Goal: Task Accomplishment & Management: Use online tool/utility

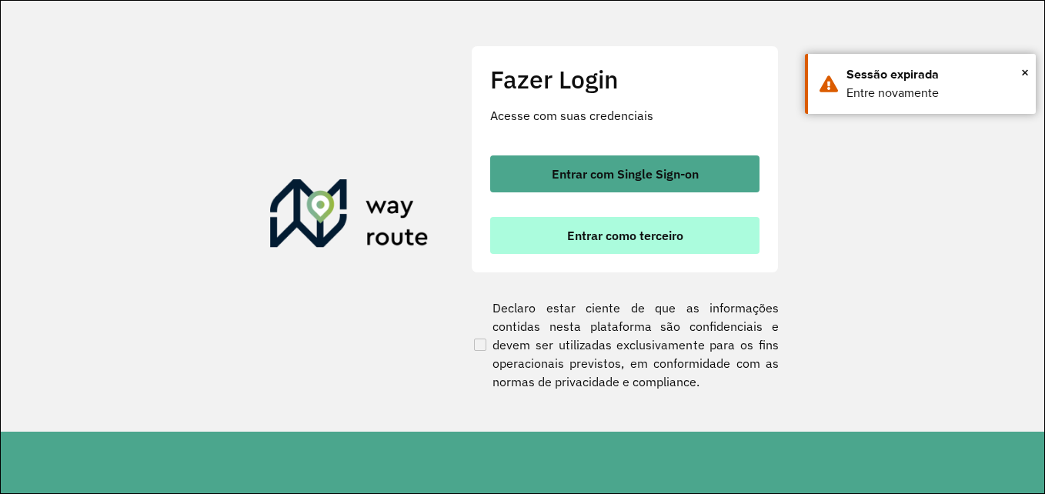
click at [654, 242] on span "Entrar como terceiro" at bounding box center [625, 235] width 116 height 12
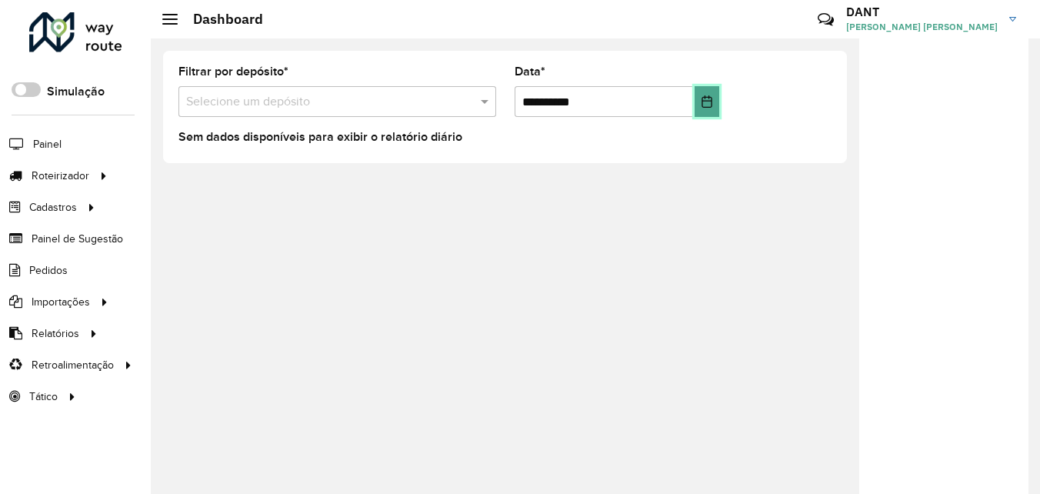
click at [705, 104] on icon "Choose Date" at bounding box center [707, 101] width 12 height 12
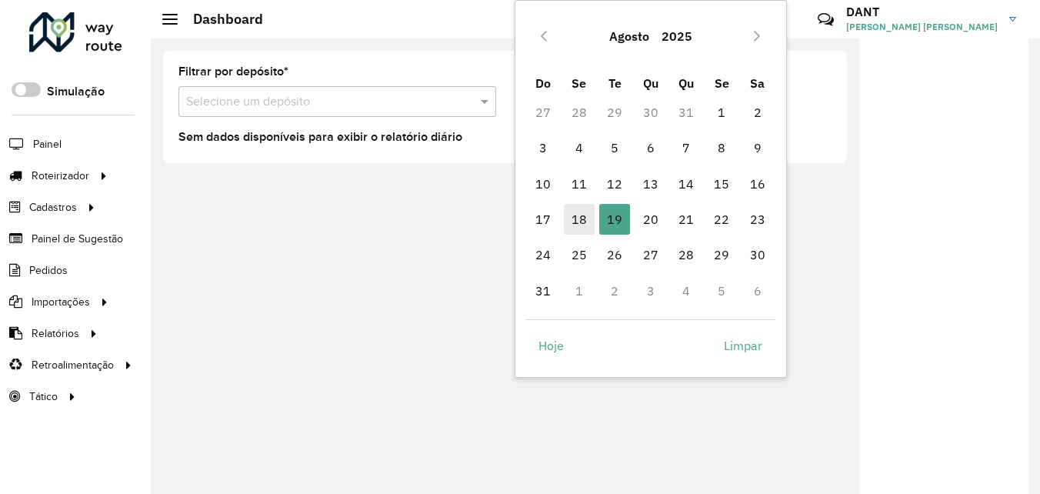
click at [584, 217] on span "18" at bounding box center [579, 219] width 31 height 31
type input "**********"
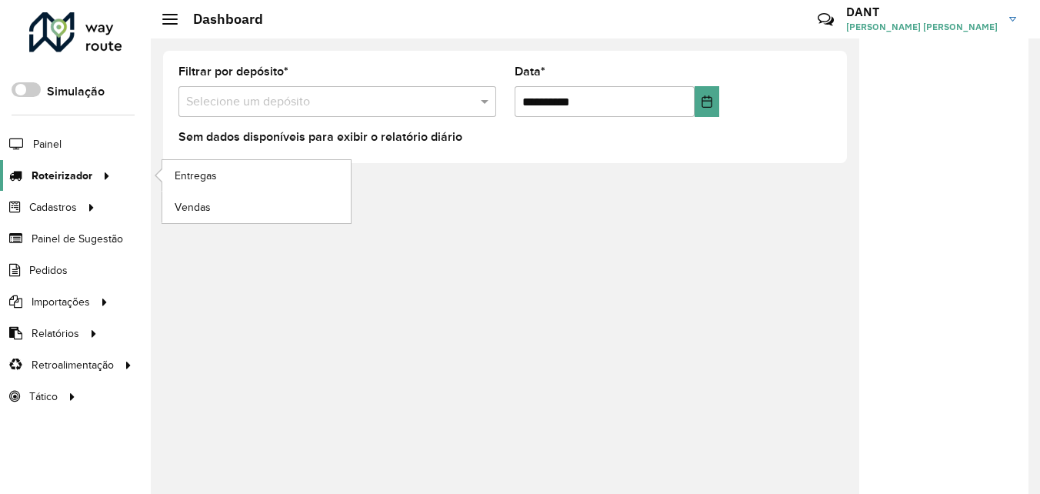
click at [92, 174] on div at bounding box center [103, 176] width 23 height 16
click at [215, 181] on span "Entregas" at bounding box center [197, 176] width 44 height 16
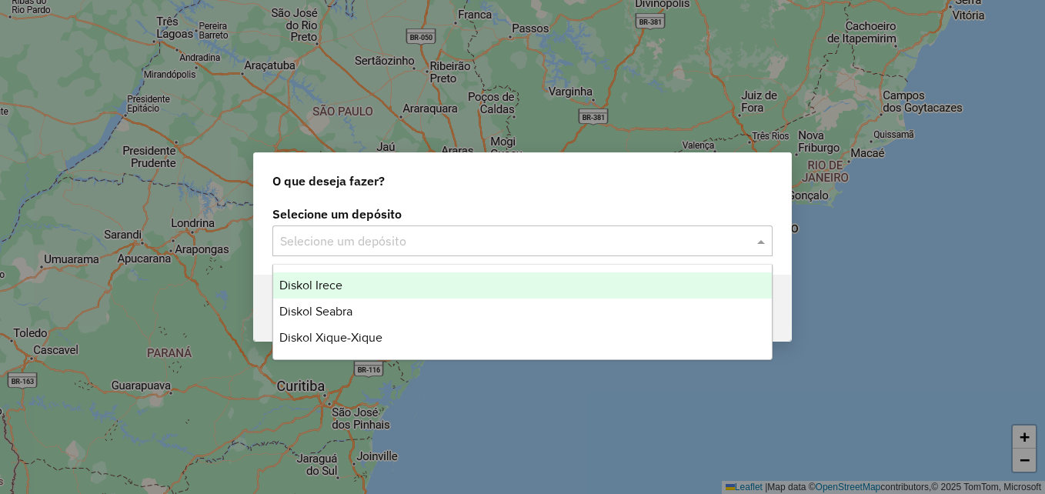
click at [440, 233] on input "text" at bounding box center [507, 241] width 454 height 18
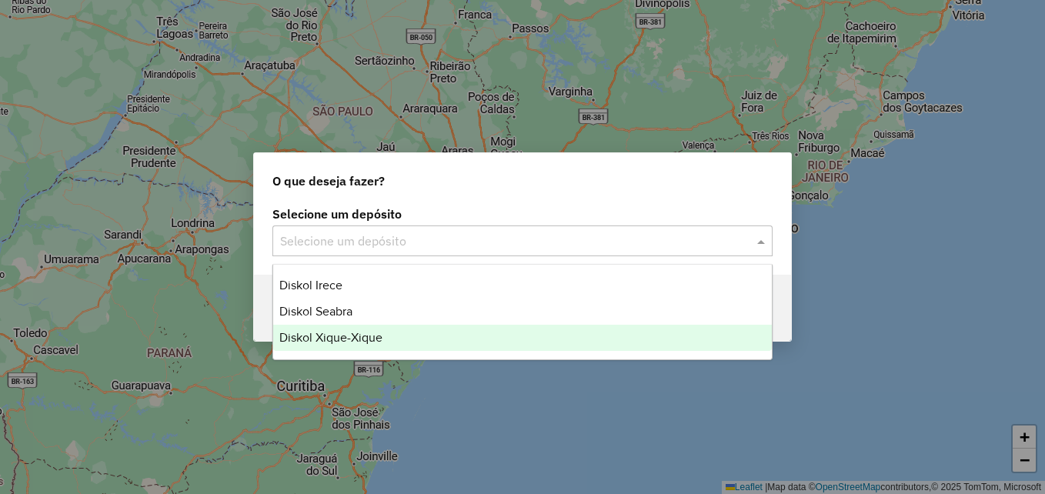
drag, startPoint x: 436, startPoint y: 354, endPoint x: 436, endPoint y: 343, distance: 10.8
click at [436, 343] on ng-dropdown-panel "Diskol Irece Diskol Seabra Diskol Xique-Xique" at bounding box center [522, 312] width 500 height 96
click at [436, 343] on div "Diskol Xique-Xique" at bounding box center [522, 338] width 498 height 26
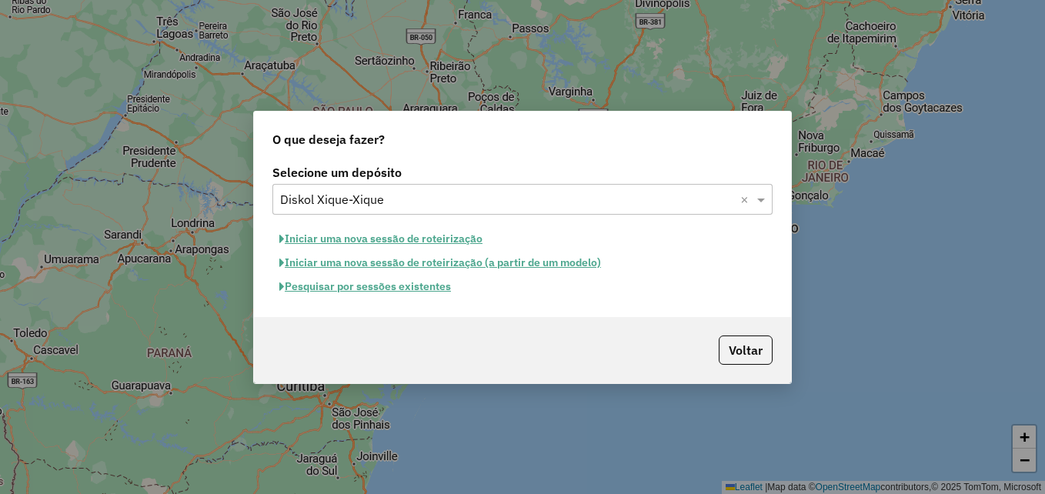
click at [541, 319] on div "Voltar" at bounding box center [522, 350] width 537 height 66
click at [394, 287] on button "Pesquisar por sessões existentes" at bounding box center [364, 287] width 185 height 24
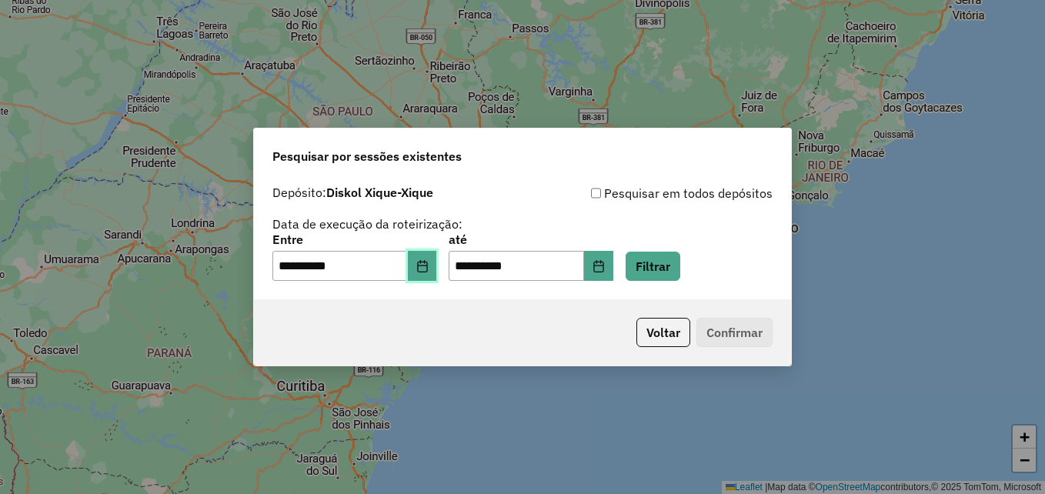
click at [428, 264] on icon "Choose Date" at bounding box center [422, 266] width 12 height 12
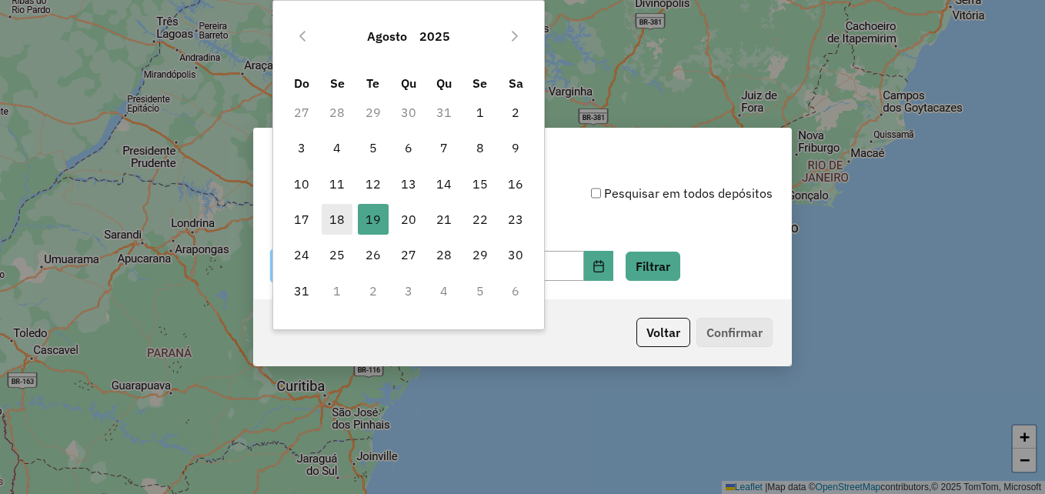
click at [336, 210] on span "18" at bounding box center [337, 219] width 31 height 31
type input "**********"
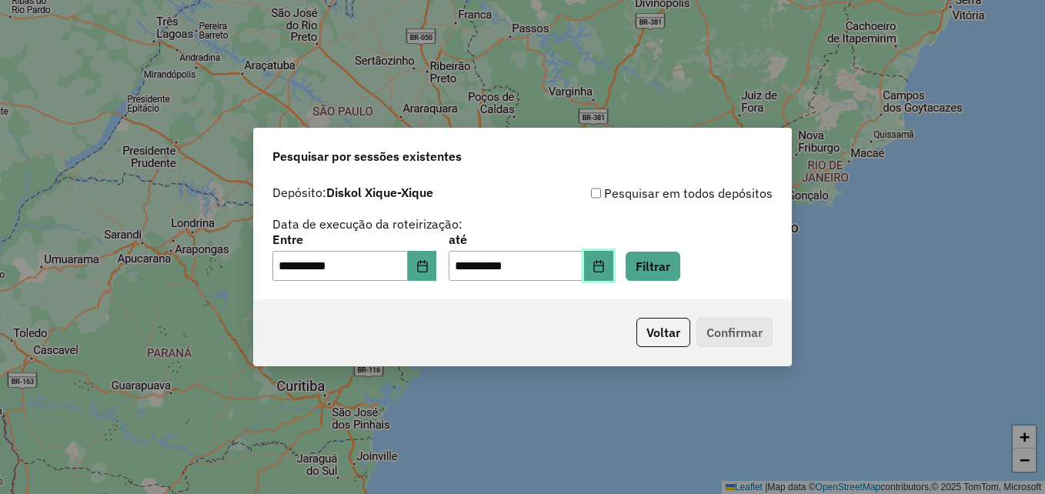
click at [611, 265] on button "Choose Date" at bounding box center [598, 266] width 29 height 31
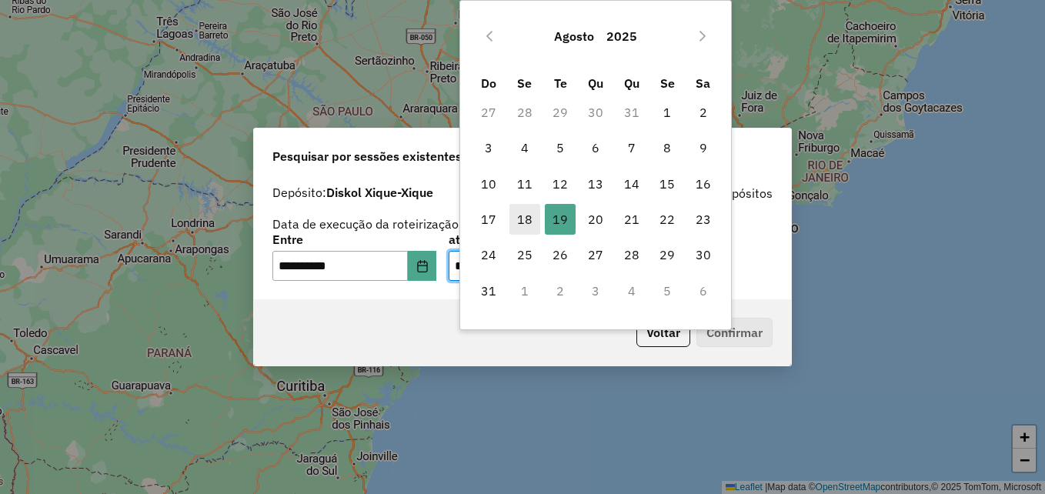
click at [518, 223] on span "18" at bounding box center [524, 219] width 31 height 31
type input "**********"
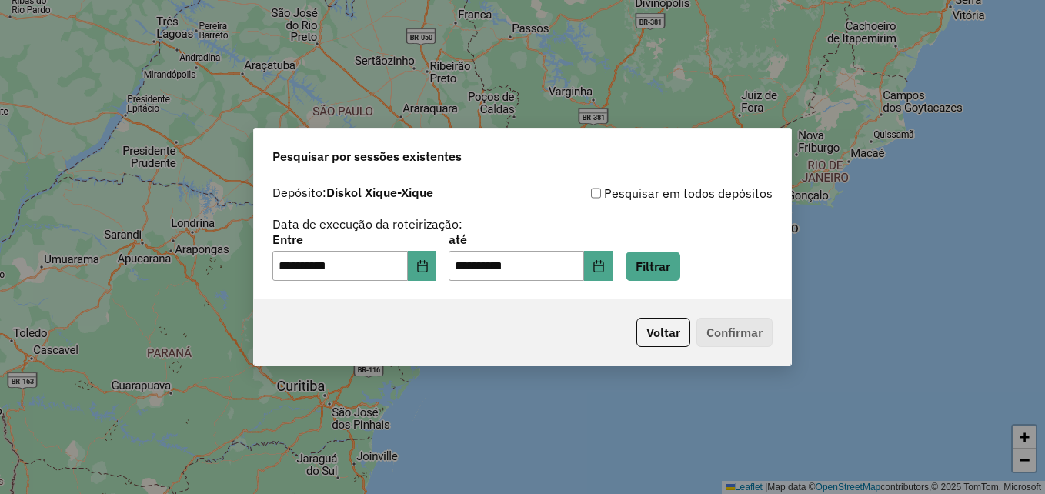
click at [745, 321] on p-footer "Voltar Confirmar" at bounding box center [701, 332] width 142 height 29
drag, startPoint x: 668, startPoint y: 282, endPoint x: 675, endPoint y: 271, distance: 12.4
click at [675, 271] on div "**********" at bounding box center [522, 239] width 537 height 122
click at [675, 271] on button "Filtrar" at bounding box center [652, 266] width 55 height 29
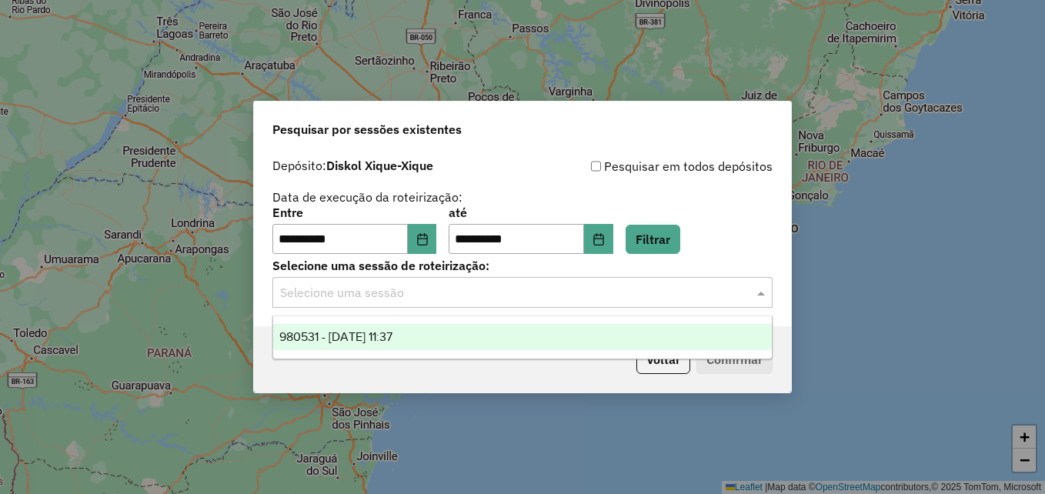
drag, startPoint x: 620, startPoint y: 306, endPoint x: 595, endPoint y: 319, distance: 27.9
click at [595, 319] on body "**********" at bounding box center [522, 247] width 1045 height 494
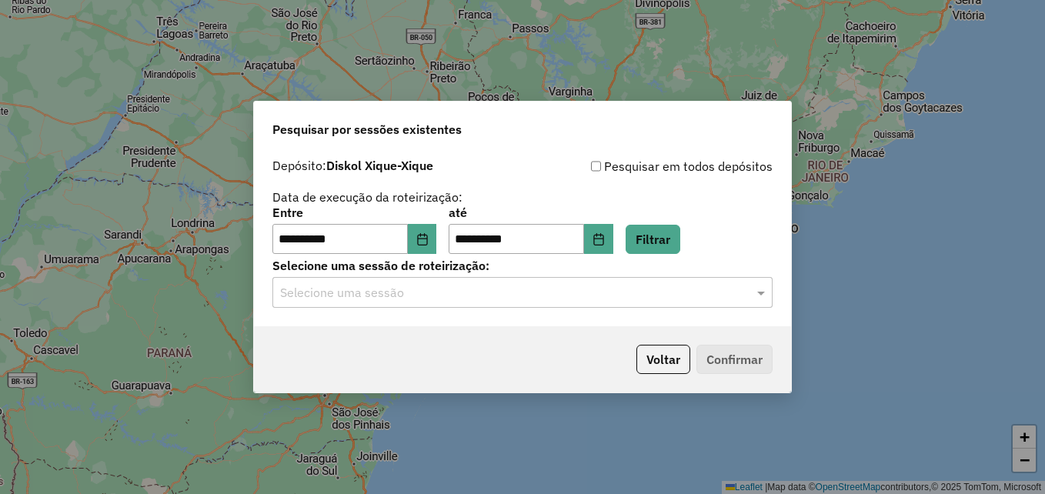
click at [600, 292] on input "text" at bounding box center [507, 293] width 454 height 18
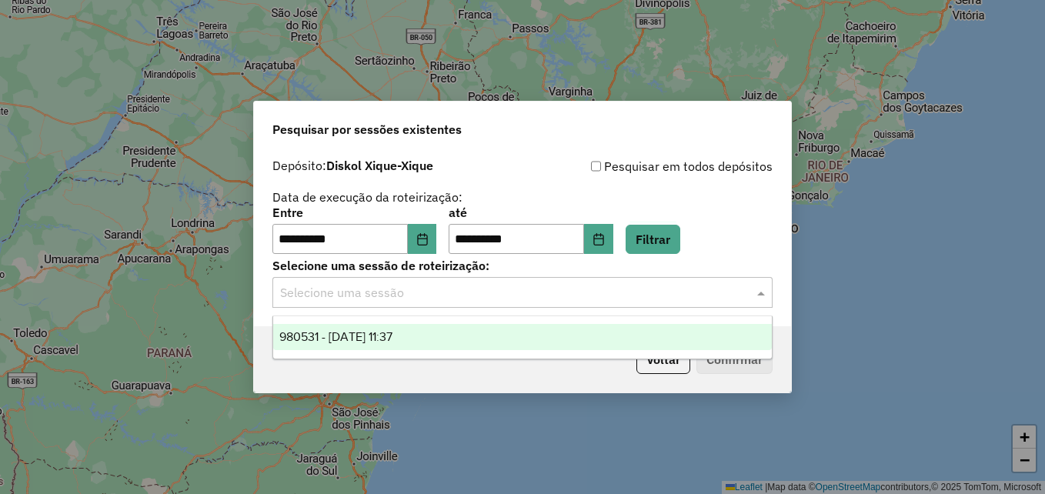
click at [567, 336] on div "980531 - 18/08/2025 11:37" at bounding box center [522, 337] width 498 height 26
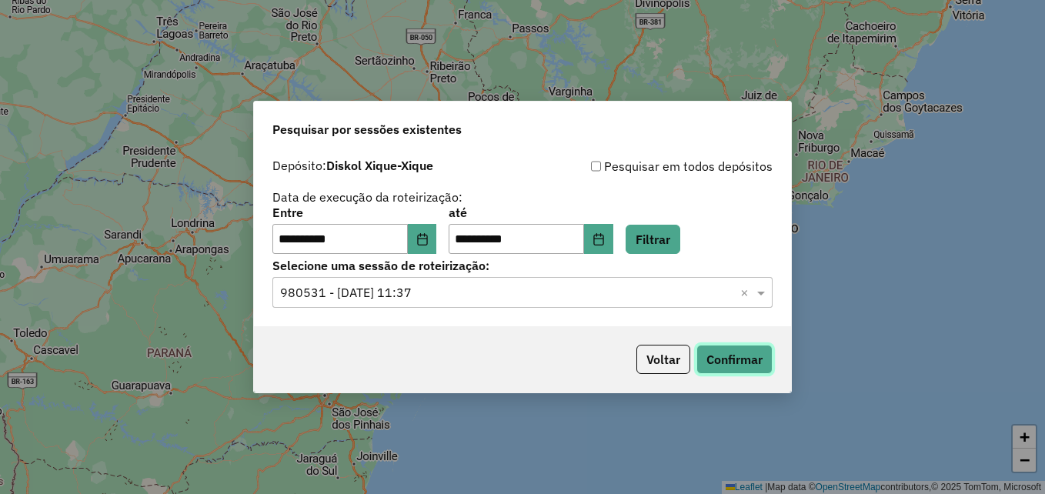
click at [733, 358] on button "Confirmar" at bounding box center [734, 359] width 76 height 29
click at [426, 242] on icon "Choose Date" at bounding box center [422, 239] width 12 height 12
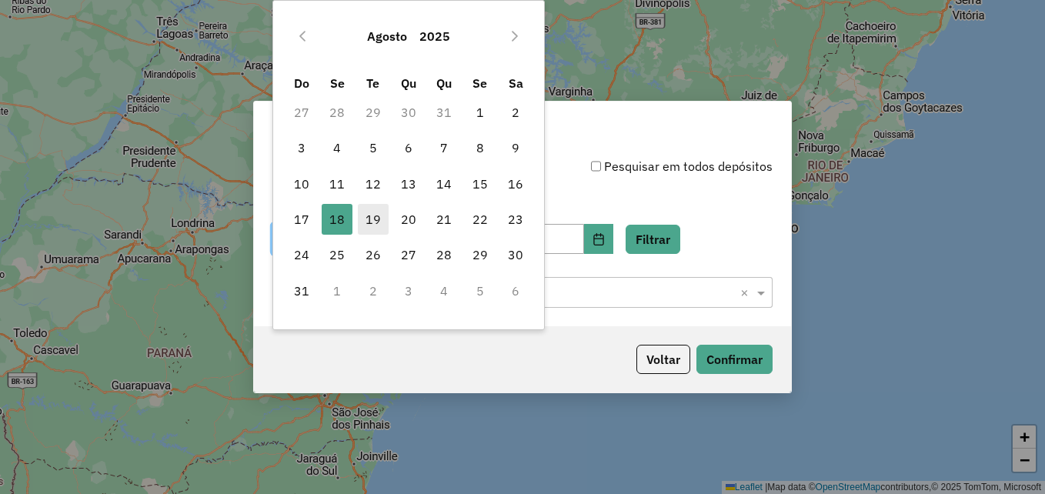
click at [371, 224] on span "19" at bounding box center [373, 219] width 31 height 31
type input "**********"
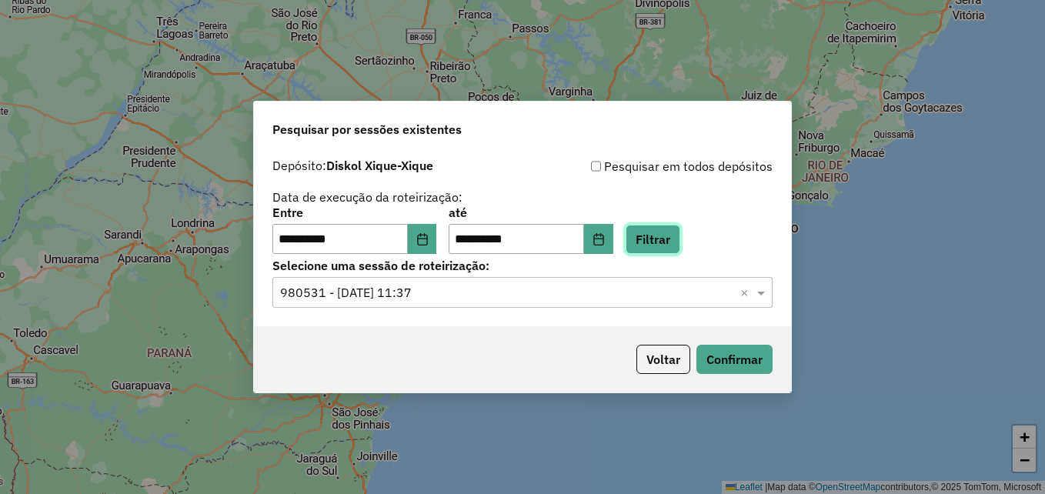
click at [678, 235] on button "Filtrar" at bounding box center [652, 239] width 55 height 29
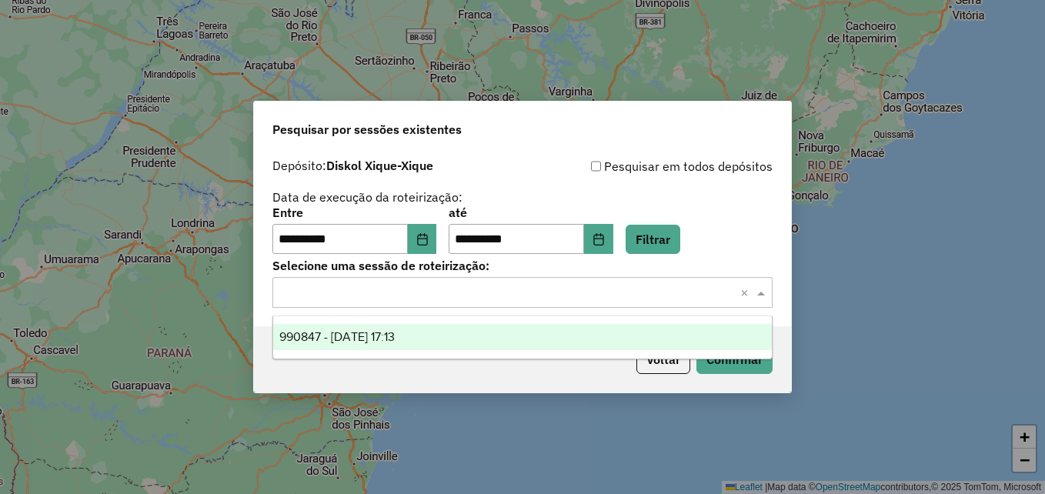
click at [665, 285] on input "text" at bounding box center [507, 293] width 454 height 18
click at [508, 336] on div "990847 - 19/08/2025 17:13" at bounding box center [522, 337] width 498 height 26
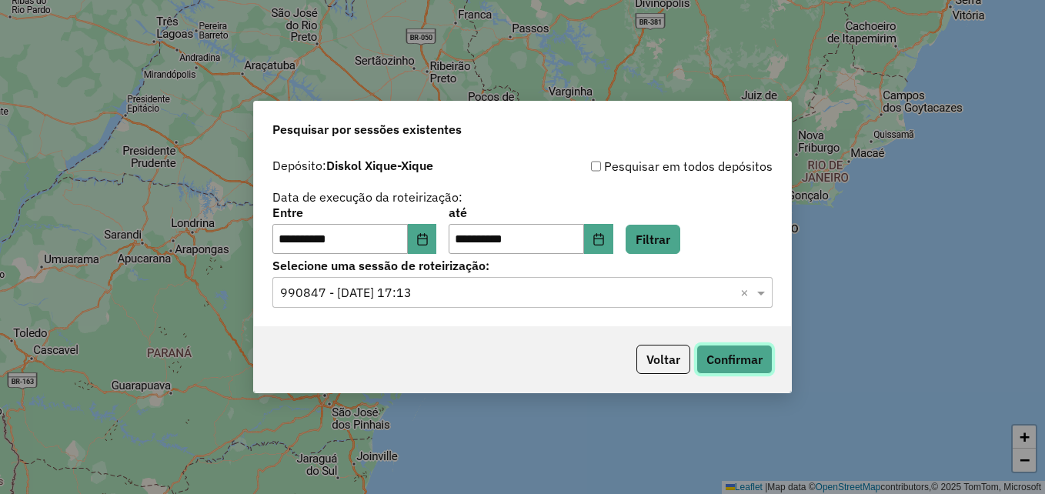
click at [745, 372] on button "Confirmar" at bounding box center [734, 359] width 76 height 29
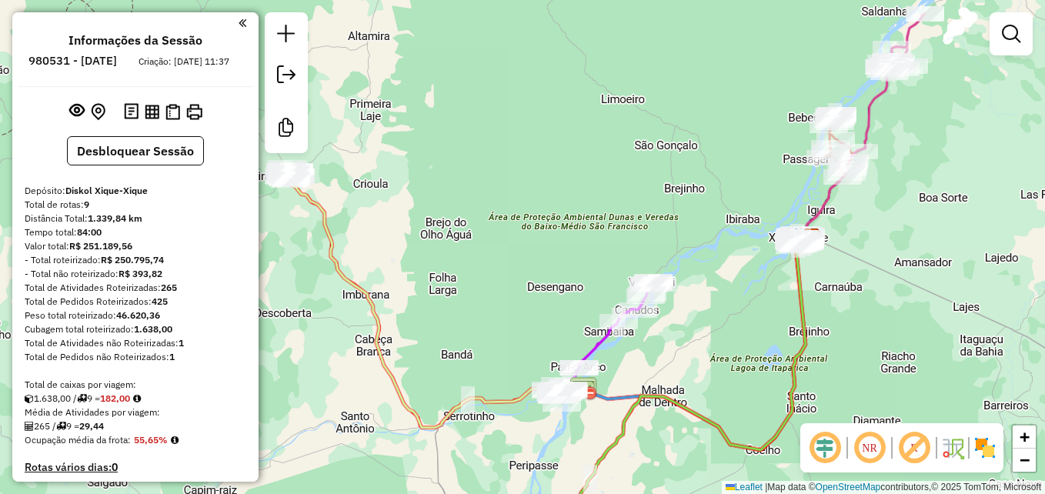
drag, startPoint x: 400, startPoint y: 249, endPoint x: 689, endPoint y: 240, distance: 289.3
click at [689, 240] on div "Janela de atendimento Grade de atendimento Capacidade Transportadoras Veículos …" at bounding box center [522, 247] width 1045 height 494
click at [238, 18] on em at bounding box center [242, 23] width 8 height 14
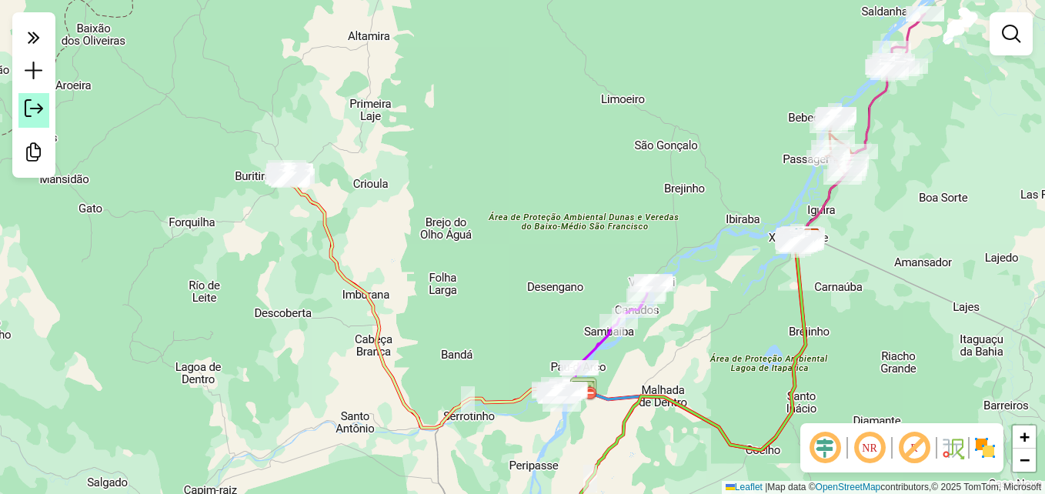
drag, startPoint x: 50, startPoint y: 38, endPoint x: 22, endPoint y: 108, distance: 75.3
click at [22, 108] on div at bounding box center [33, 94] width 43 height 165
click at [22, 108] on link at bounding box center [33, 110] width 31 height 35
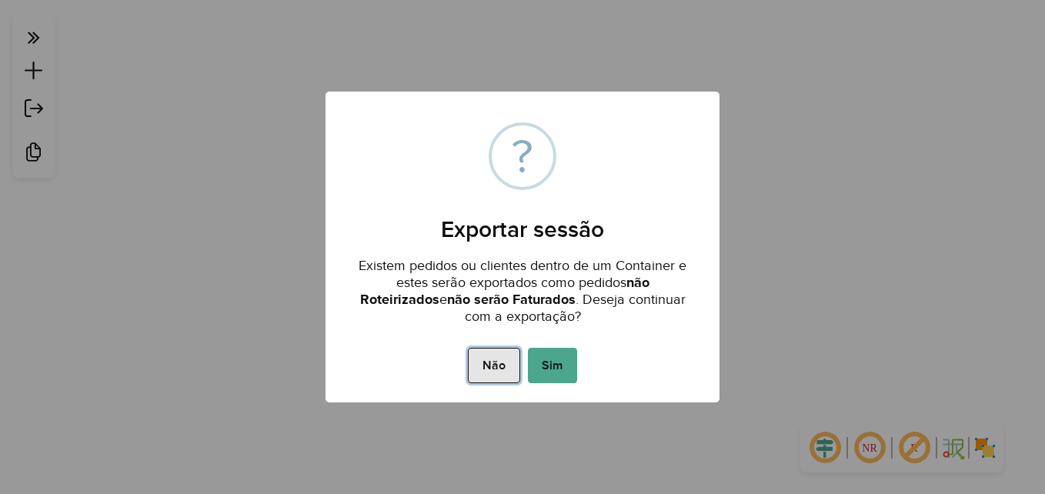
click at [512, 368] on button "Não" at bounding box center [494, 365] width 52 height 35
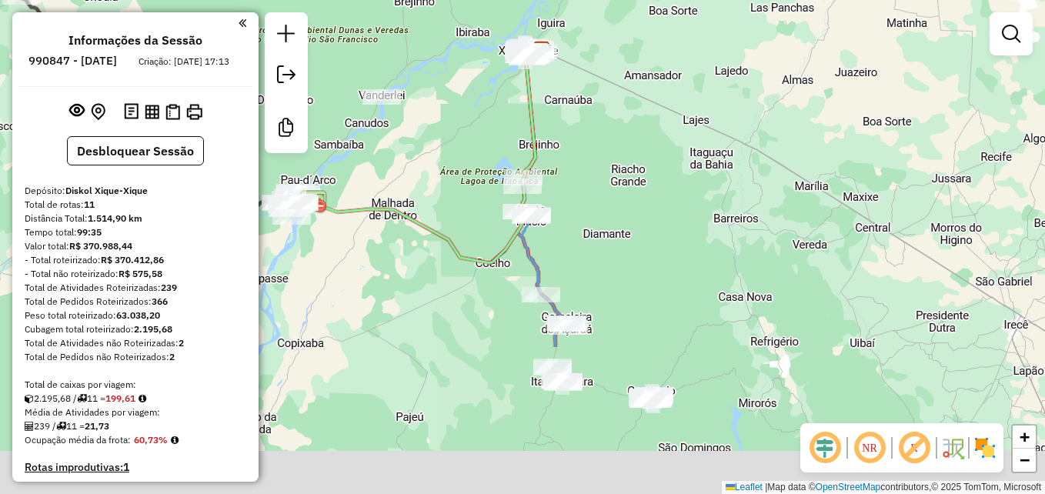
drag, startPoint x: 595, startPoint y: 373, endPoint x: 615, endPoint y: 172, distance: 202.6
click at [615, 172] on div "Janela de atendimento Grade de atendimento Capacidade Transportadoras Veículos …" at bounding box center [522, 247] width 1045 height 494
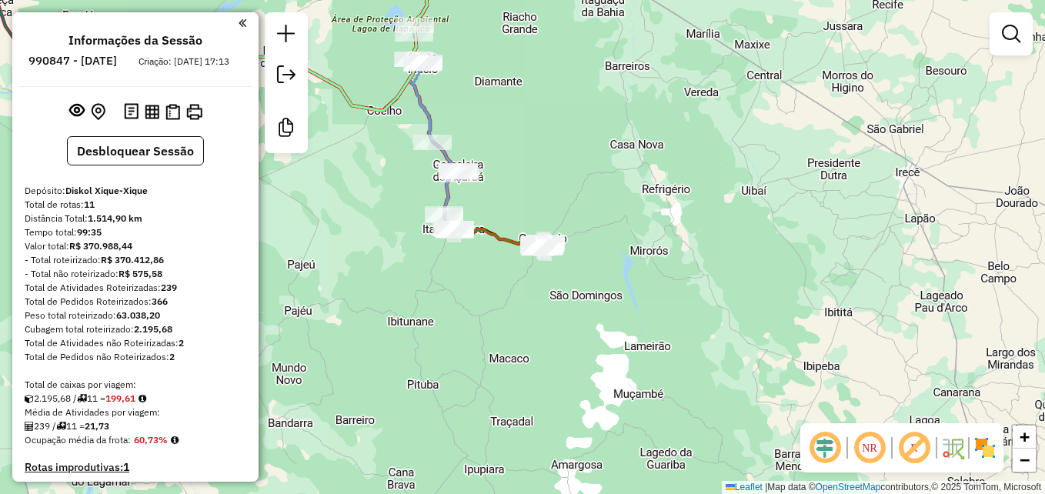
drag, startPoint x: 669, startPoint y: 277, endPoint x: 543, endPoint y: 103, distance: 214.8
click at [543, 103] on div "Janela de atendimento Grade de atendimento Capacidade Transportadoras Veículos …" at bounding box center [522, 247] width 1045 height 494
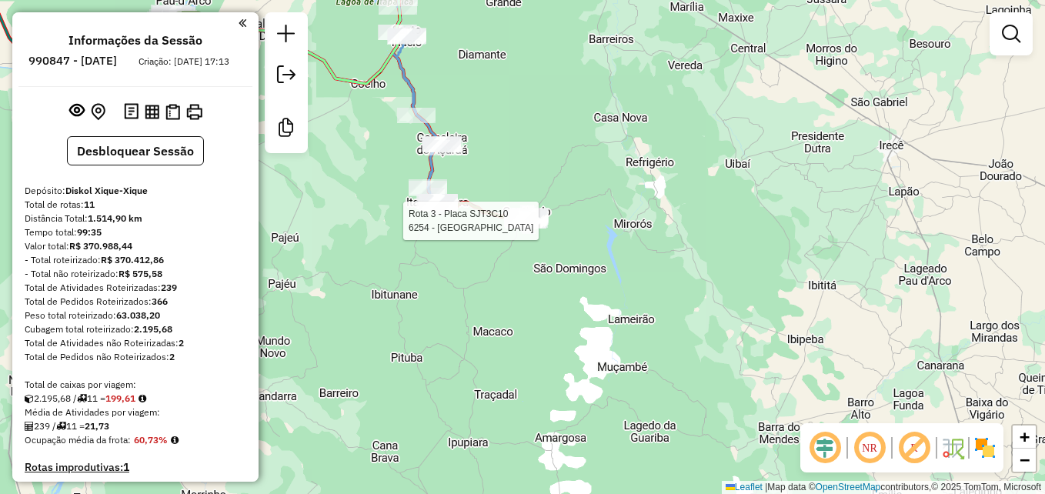
select select "**********"
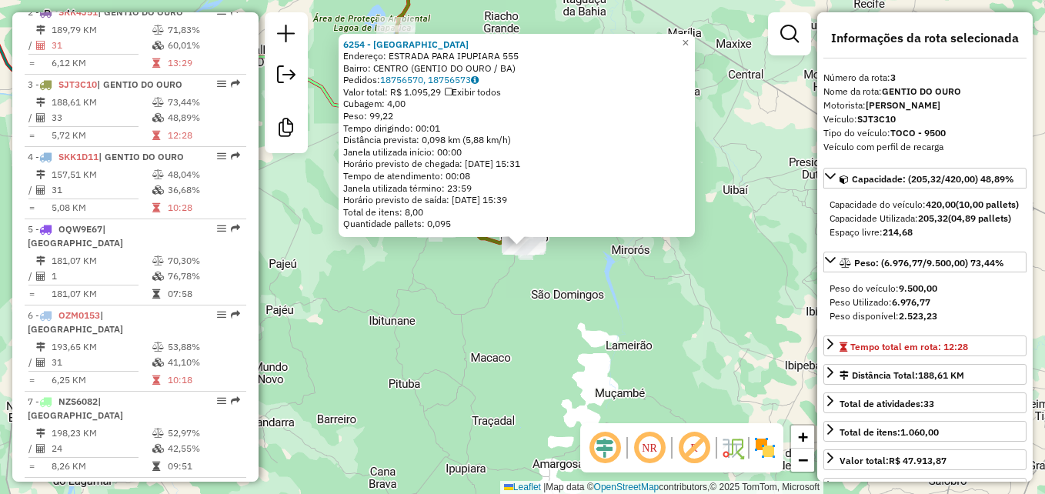
scroll to position [756, 0]
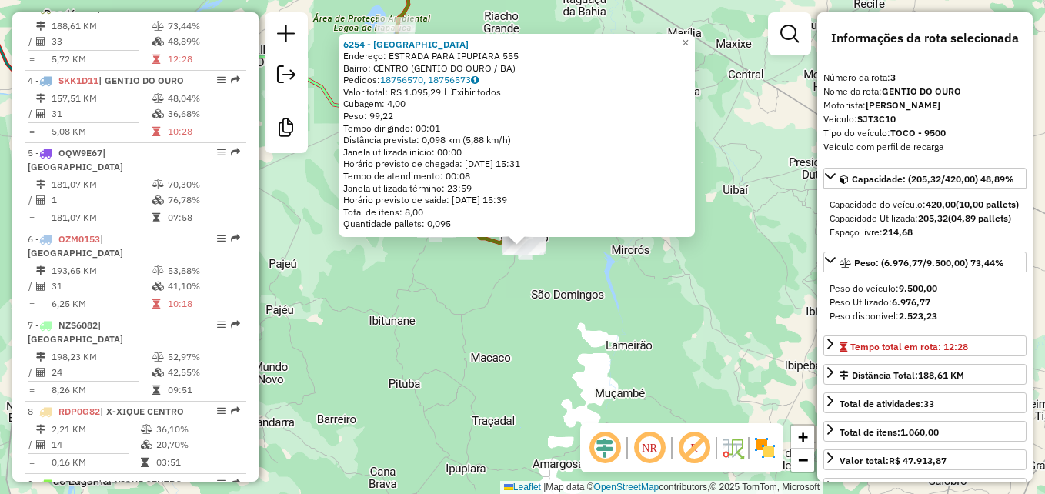
click at [708, 283] on div "6254 - HOTEL ASSURUA Endereço: ESTRADA PARA IPUPIARA 555 Bairro: CENTRO (GENTIO…" at bounding box center [522, 247] width 1045 height 494
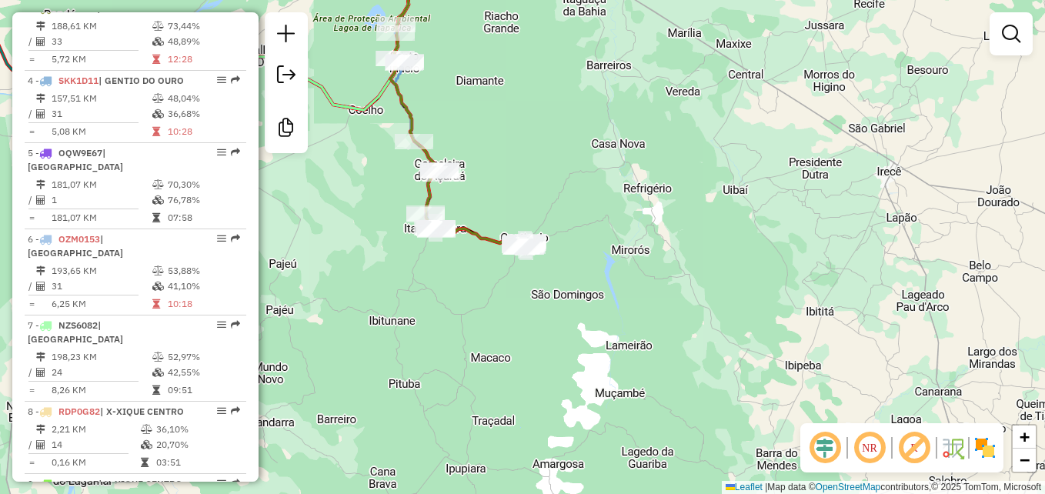
click at [520, 143] on div "Janela de atendimento Grade de atendimento Capacidade Transportadoras Veículos …" at bounding box center [522, 247] width 1045 height 494
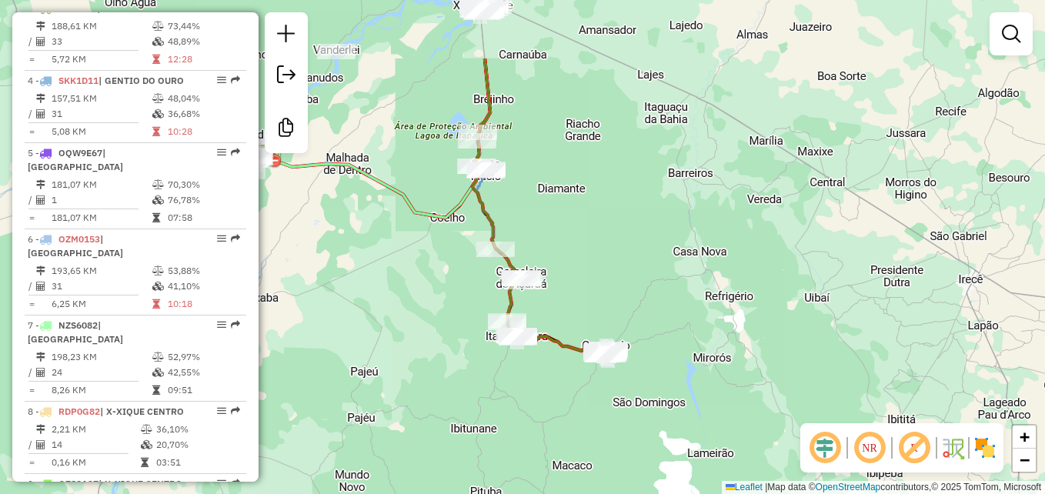
drag, startPoint x: 520, startPoint y: 143, endPoint x: 608, endPoint y: 256, distance: 143.1
click at [608, 256] on div "Janela de atendimento Grade de atendimento Capacidade Transportadoras Veículos …" at bounding box center [522, 247] width 1045 height 494
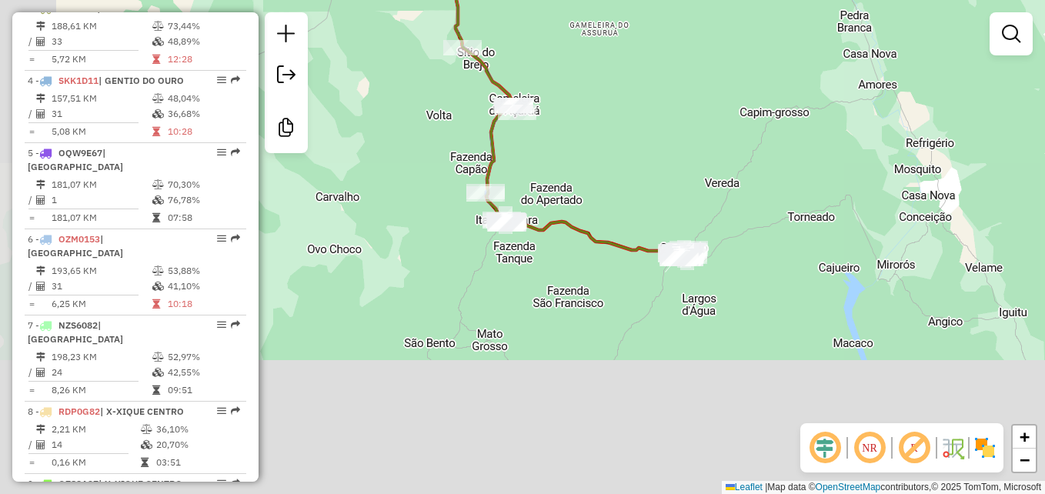
drag, startPoint x: 545, startPoint y: 346, endPoint x: 615, endPoint y: 137, distance: 220.9
click at [615, 137] on div "Janela de atendimento Grade de atendimento Capacidade Transportadoras Veículos …" at bounding box center [522, 247] width 1045 height 494
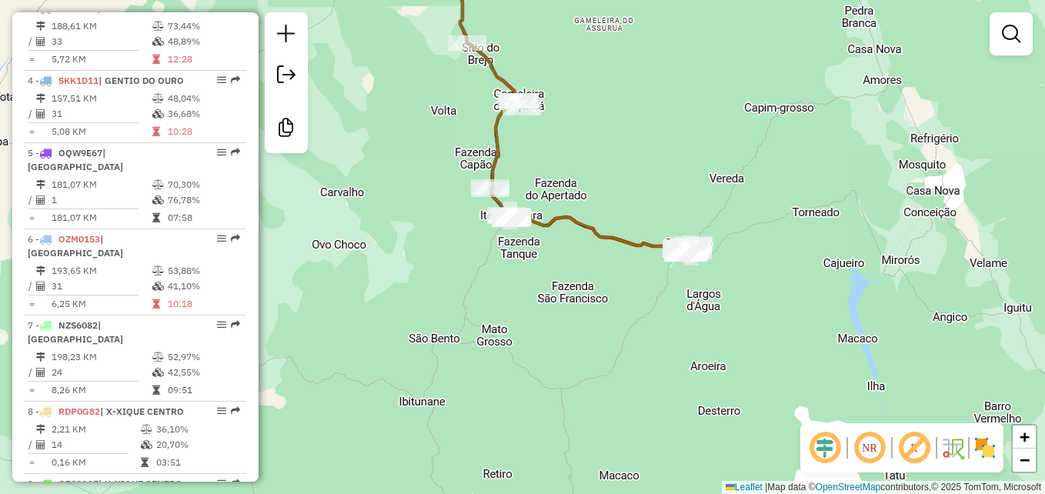
click at [597, 168] on div "Janela de atendimento Grade de atendimento Capacidade Transportadoras Veículos …" at bounding box center [522, 247] width 1045 height 494
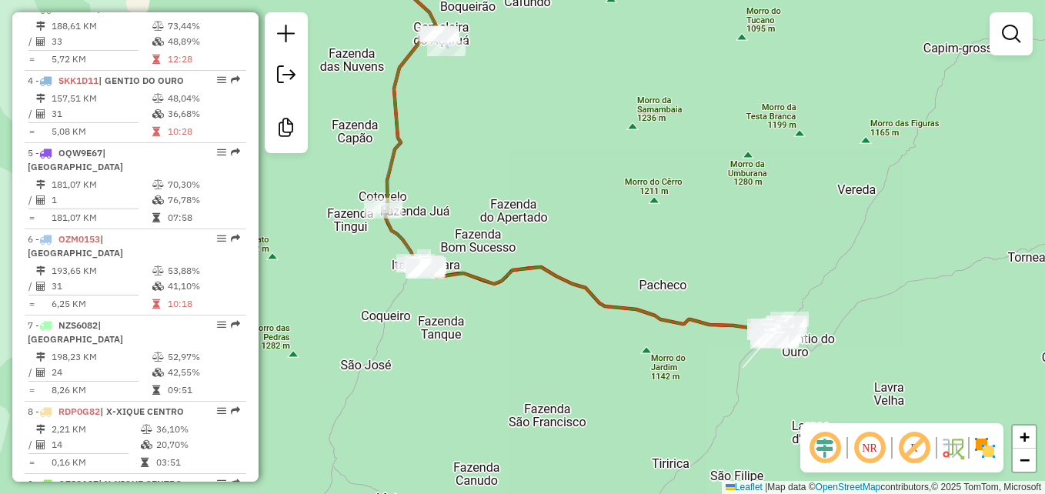
click at [628, 221] on div "Janela de atendimento Grade de atendimento Capacidade Transportadoras Veículos …" at bounding box center [522, 247] width 1045 height 494
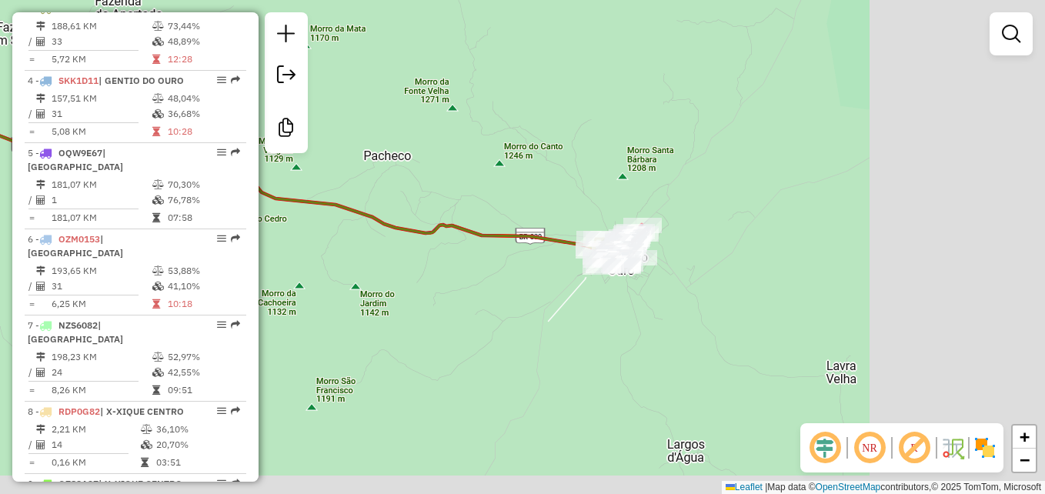
drag, startPoint x: 731, startPoint y: 256, endPoint x: 409, endPoint y: 55, distance: 379.0
click at [409, 55] on div "Janela de atendimento Grade de atendimento Capacidade Transportadoras Veículos …" at bounding box center [522, 247] width 1045 height 494
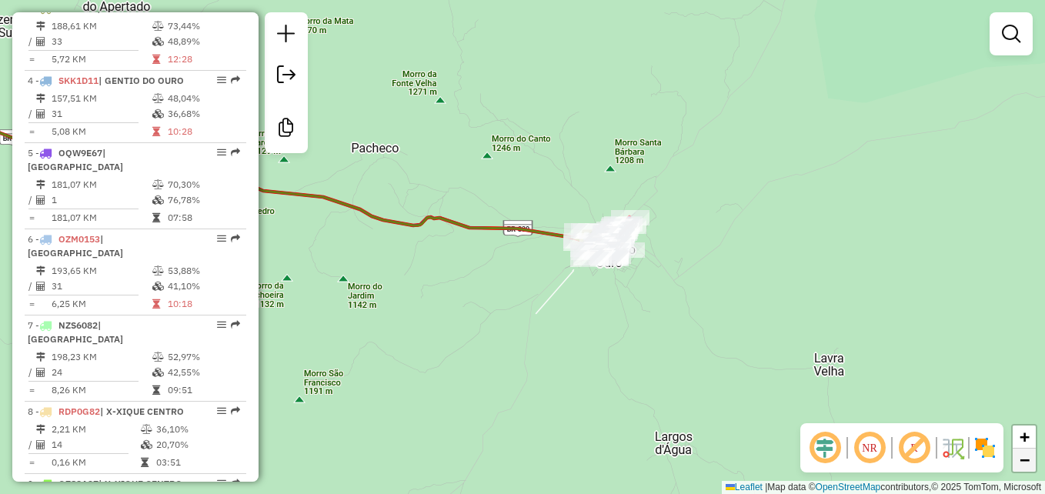
click at [1024, 458] on span "−" at bounding box center [1024, 459] width 10 height 19
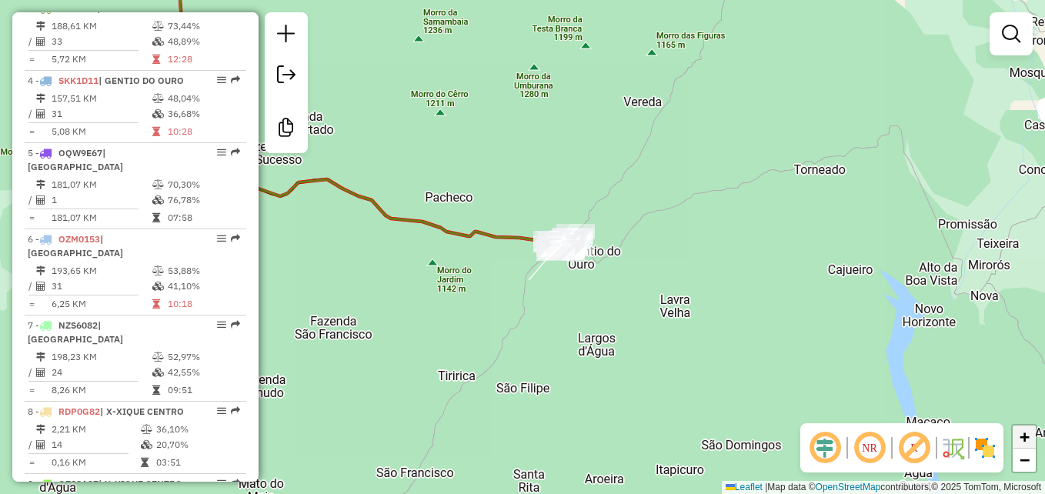
click at [1025, 434] on span "+" at bounding box center [1024, 436] width 10 height 19
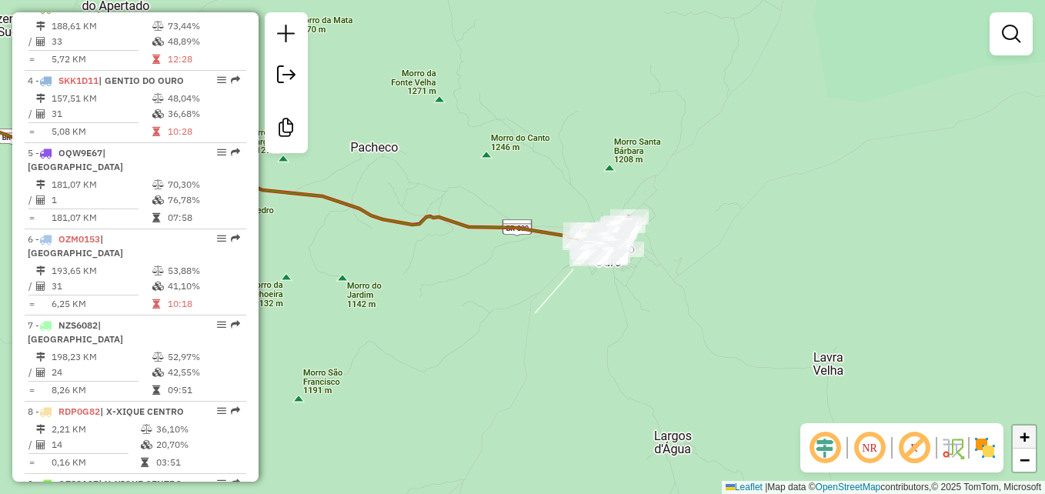
click at [1025, 434] on span "+" at bounding box center [1024, 436] width 10 height 19
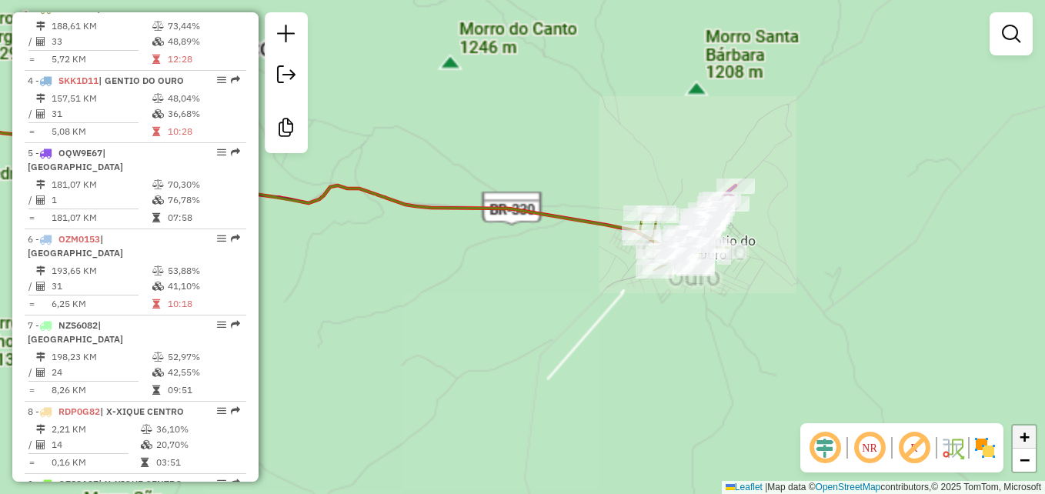
click at [1025, 434] on span "+" at bounding box center [1024, 436] width 10 height 19
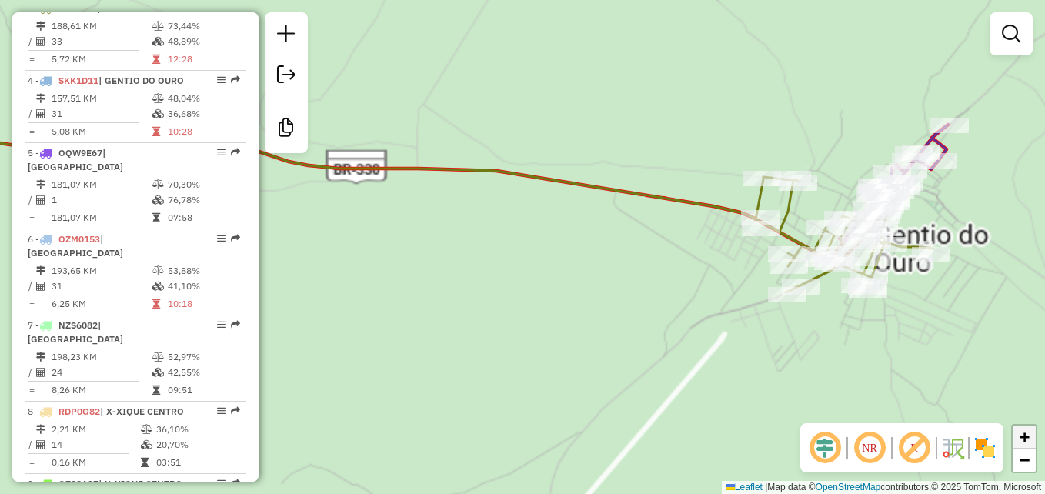
click at [1025, 434] on span "+" at bounding box center [1024, 436] width 10 height 19
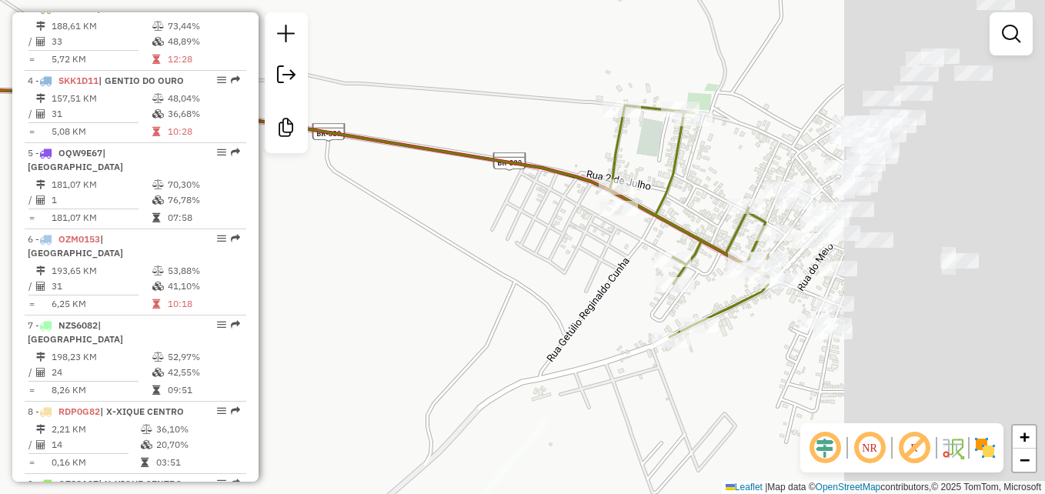
drag, startPoint x: 854, startPoint y: 305, endPoint x: 463, endPoint y: 310, distance: 390.8
click at [463, 310] on div "Janela de atendimento Grade de atendimento Capacidade Transportadoras Veículos …" at bounding box center [522, 247] width 1045 height 494
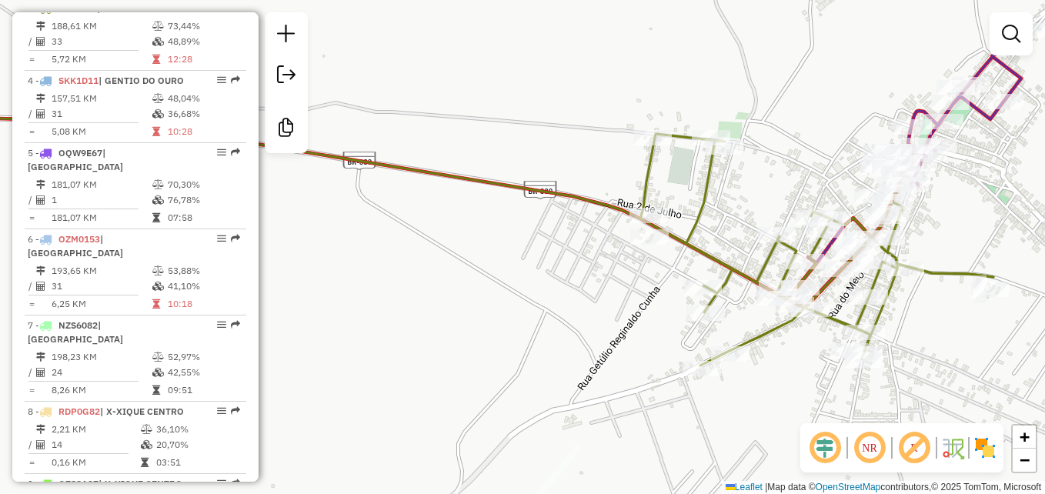
drag, startPoint x: 948, startPoint y: 307, endPoint x: 989, endPoint y: 329, distance: 47.1
click at [989, 329] on div "Janela de atendimento Grade de atendimento Capacidade Transportadoras Veículos …" at bounding box center [522, 247] width 1045 height 494
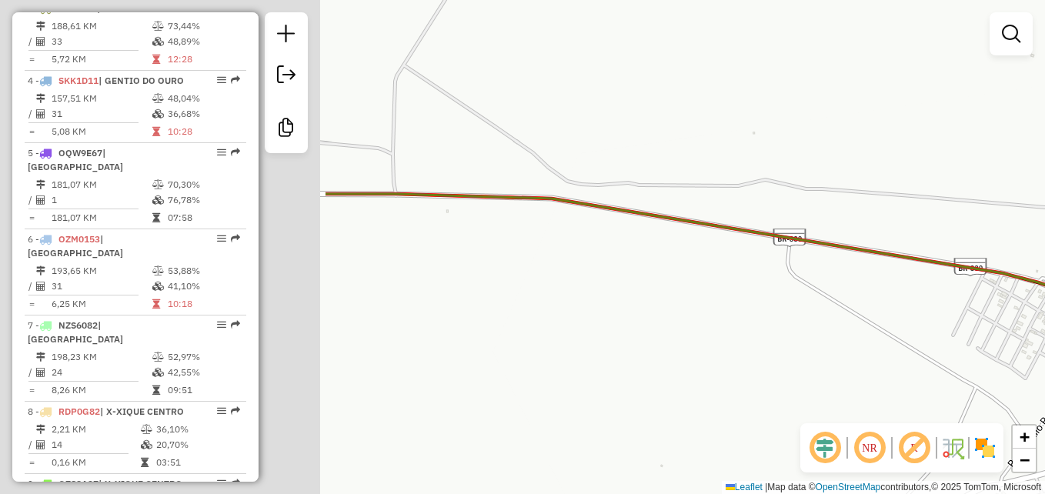
drag, startPoint x: 567, startPoint y: 297, endPoint x: 997, endPoint y: 374, distance: 436.8
click at [997, 374] on div "Rota 3 - Placa SJT3C10 35618 - NIVALDO TEIXEIRA PAIVA Janela de atendimento Gra…" at bounding box center [522, 247] width 1045 height 494
